Goal: Information Seeking & Learning: Understand process/instructions

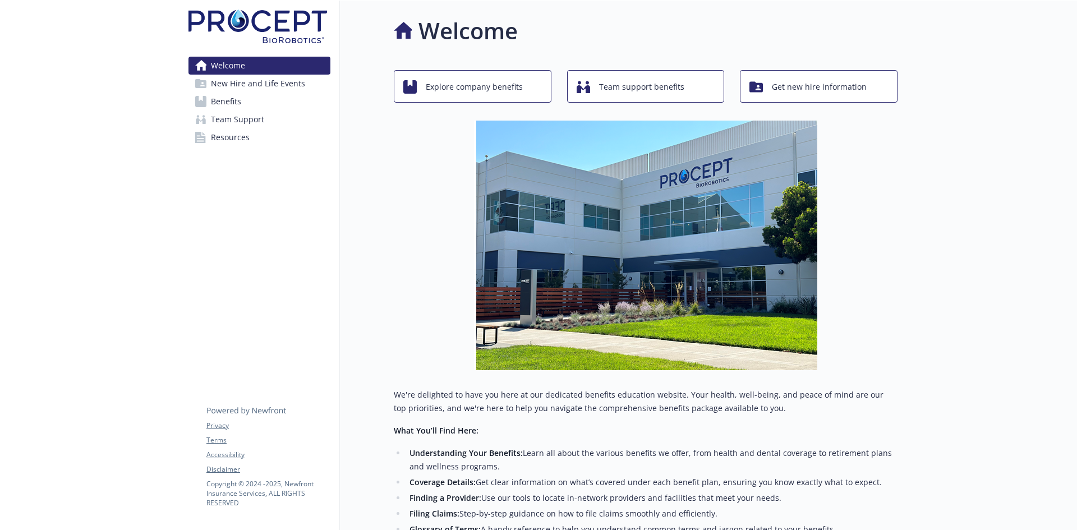
click at [232, 105] on span "Benefits" at bounding box center [226, 102] width 30 height 18
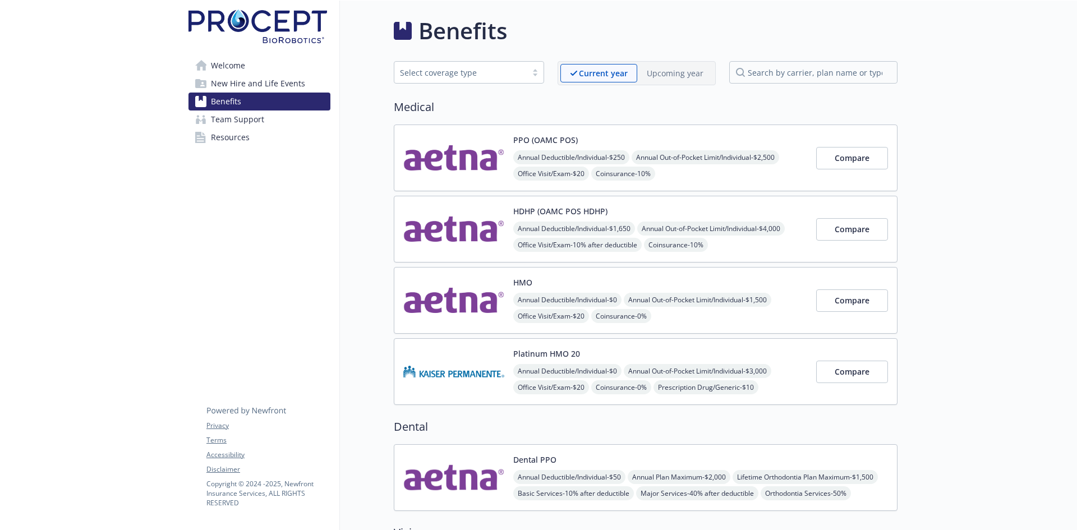
click at [679, 81] on div "Upcoming year" at bounding box center [676, 73] width 76 height 19
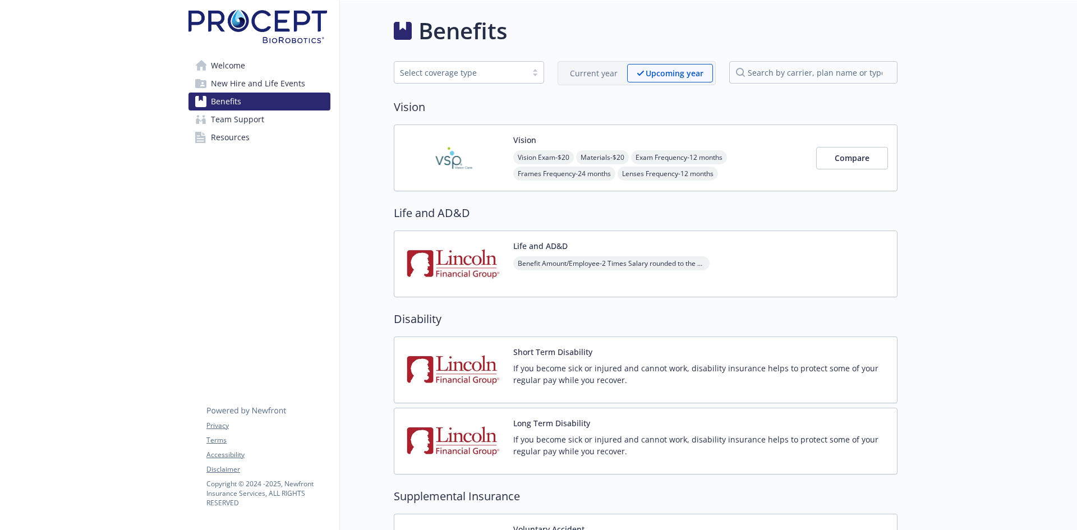
click at [572, 75] on p "Current year" at bounding box center [594, 73] width 48 height 12
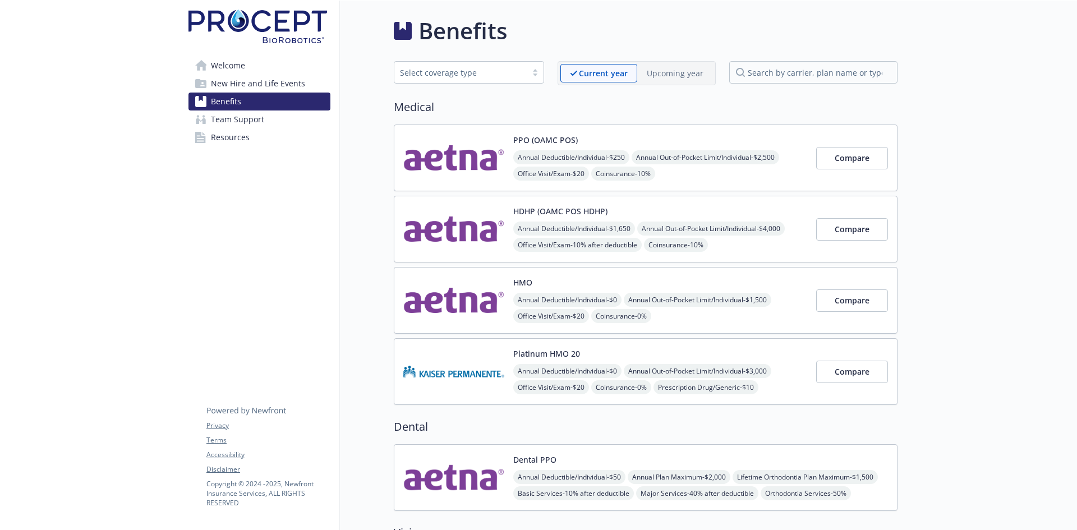
click at [235, 120] on span "Team Support" at bounding box center [237, 120] width 53 height 18
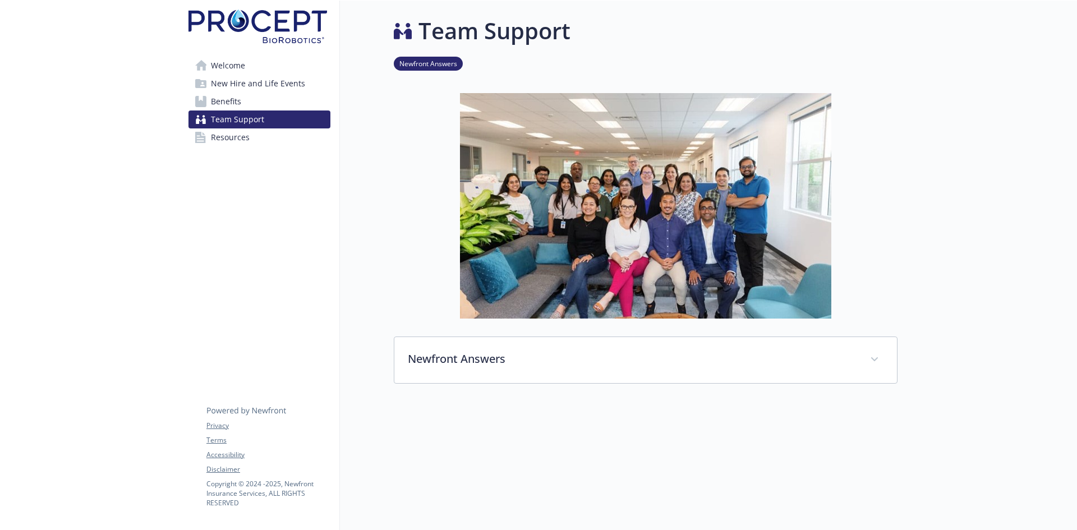
click at [235, 139] on span "Resources" at bounding box center [230, 138] width 39 height 18
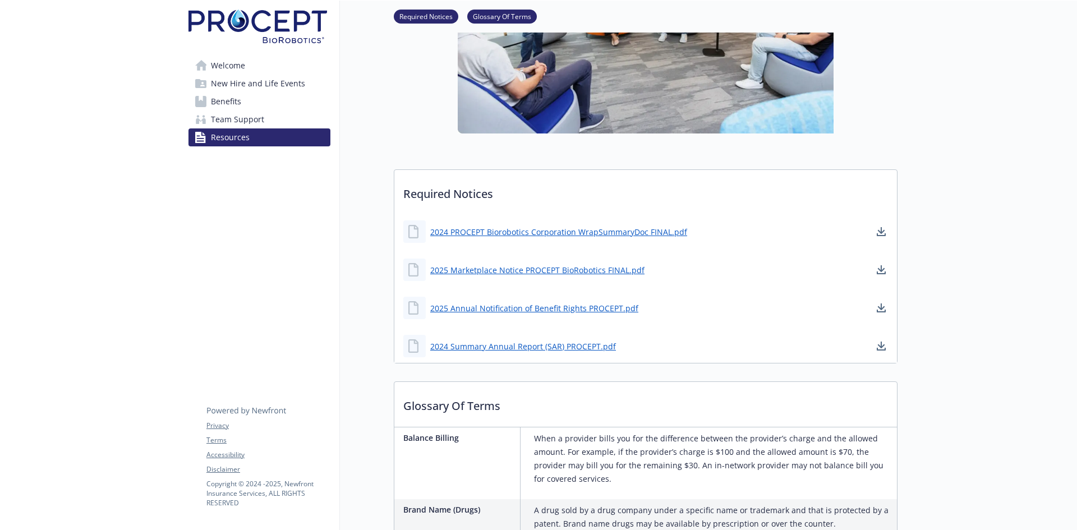
scroll to position [224, 0]
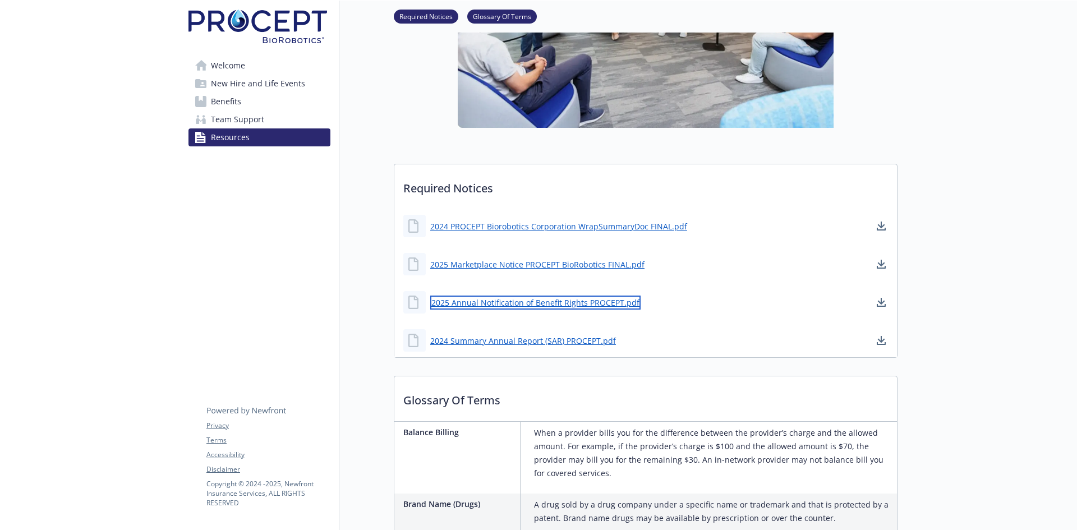
click at [443, 302] on link "2025 Annual Notification of Benefit Rights PROCEPT.pdf" at bounding box center [535, 303] width 210 height 14
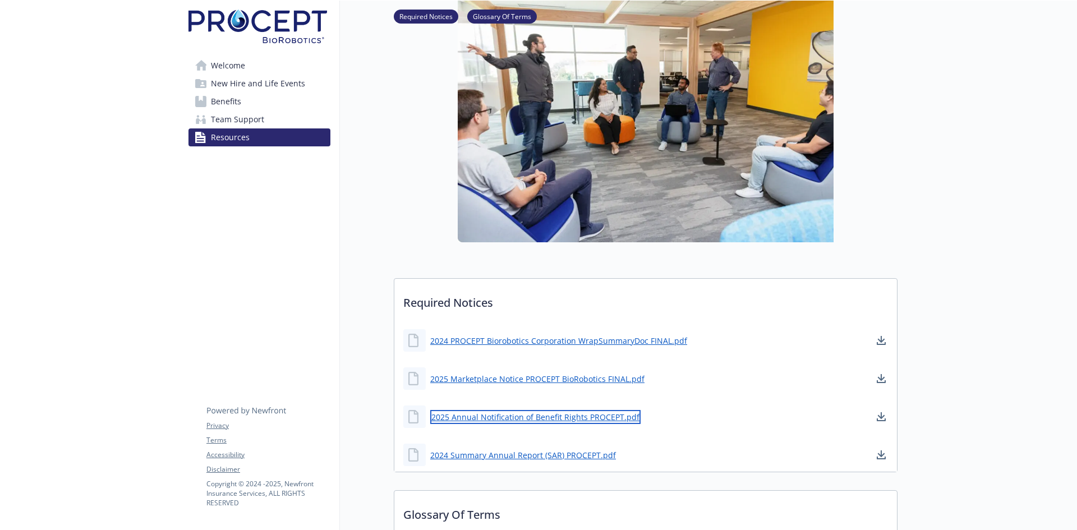
scroll to position [0, 0]
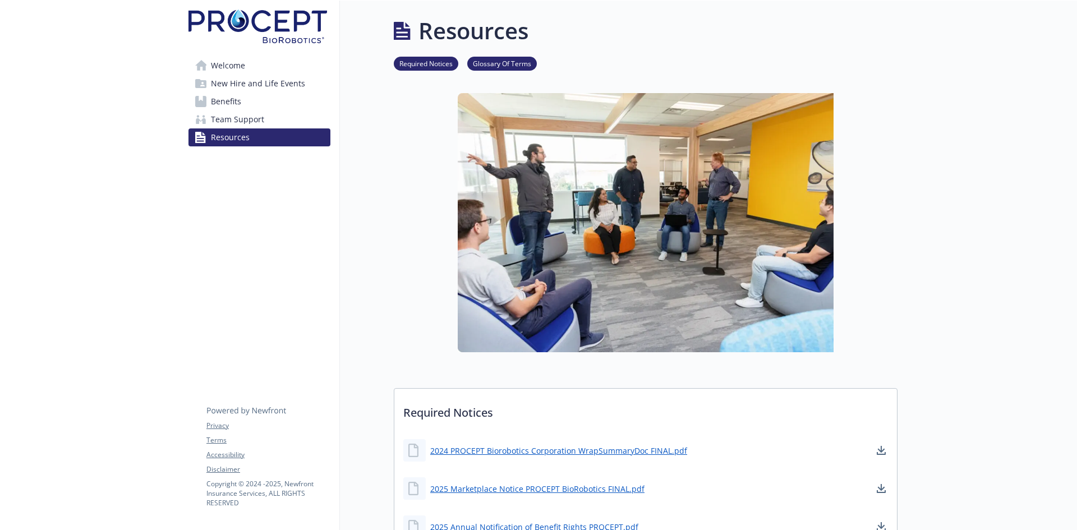
click at [234, 66] on span "Welcome" at bounding box center [228, 66] width 34 height 18
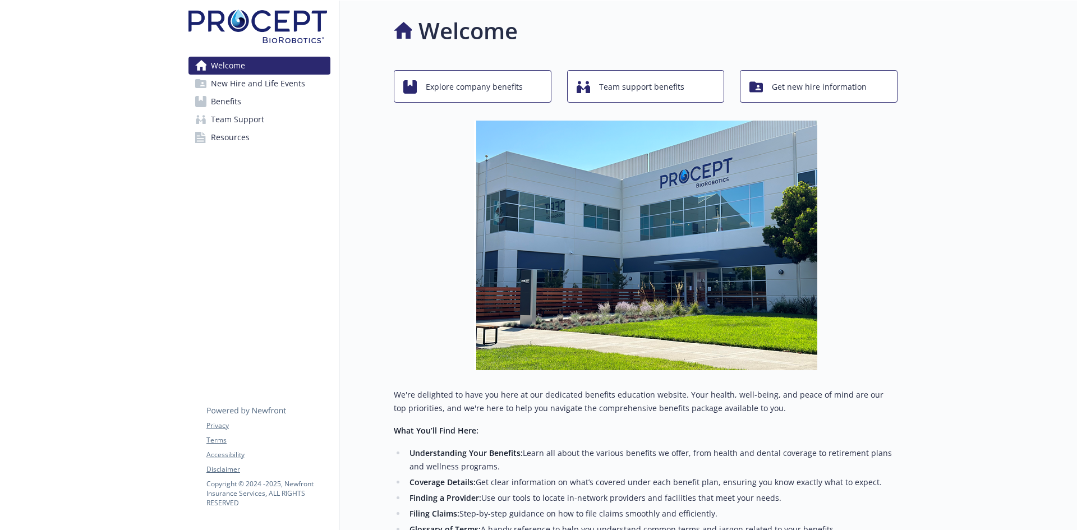
click at [235, 98] on span "Benefits" at bounding box center [226, 102] width 30 height 18
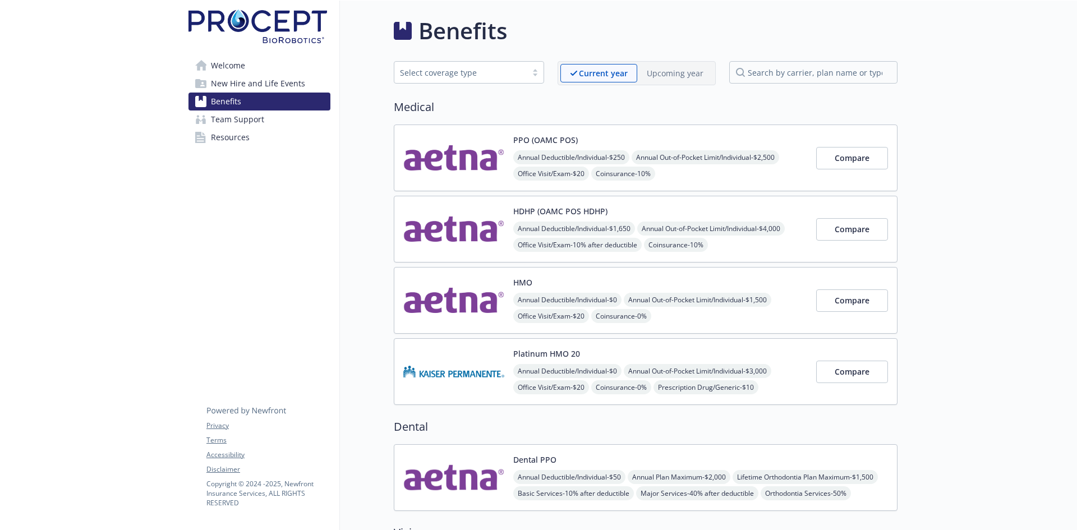
click at [245, 85] on span "New Hire and Life Events" at bounding box center [258, 84] width 94 height 18
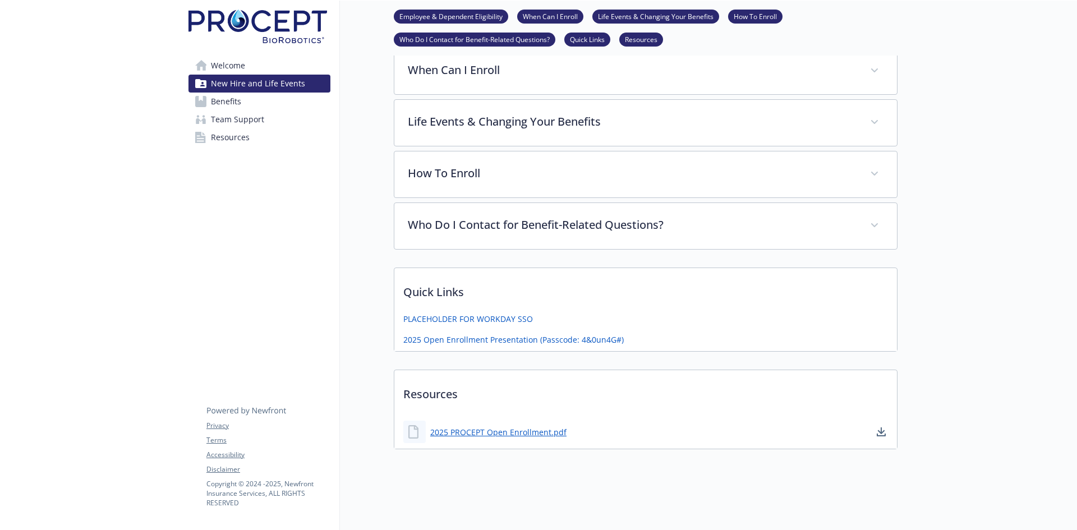
scroll to position [251, 0]
click at [492, 426] on link "2025 PROCEPT Open Enrollment.pdf" at bounding box center [499, 432] width 139 height 14
